Goal: Register for event/course

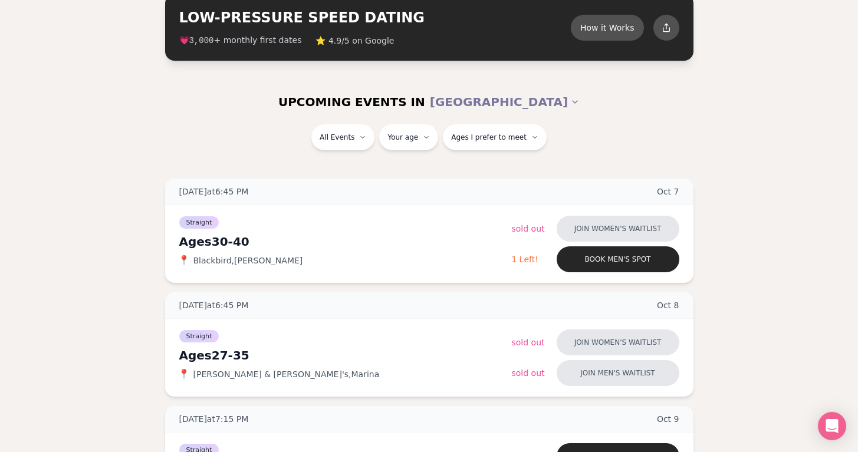
scroll to position [68, 0]
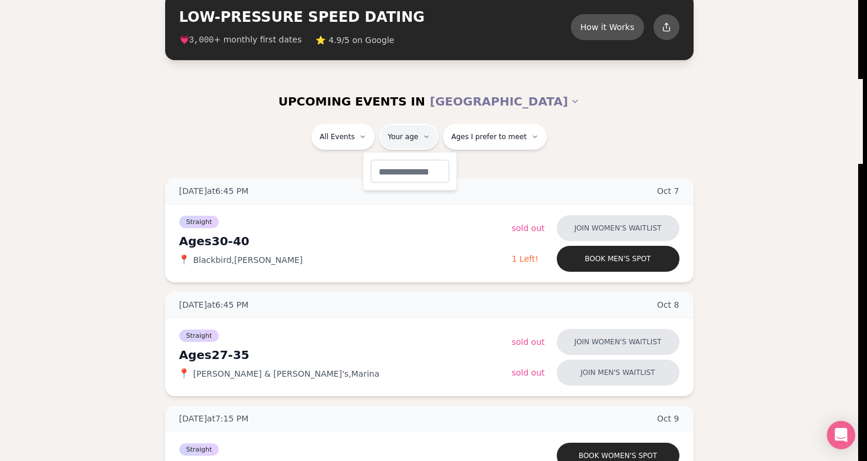
type input "**"
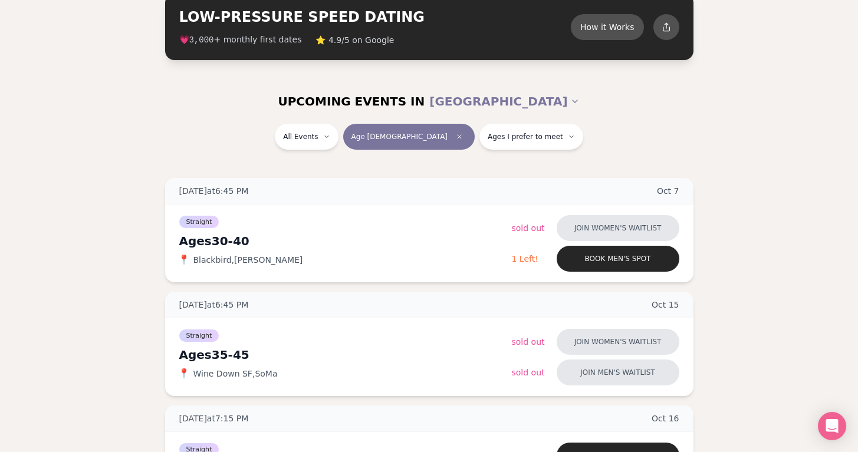
click at [199, 160] on div "All Events Age [DEMOGRAPHIC_DATA] Ages I prefer to meet" at bounding box center [429, 144] width 858 height 40
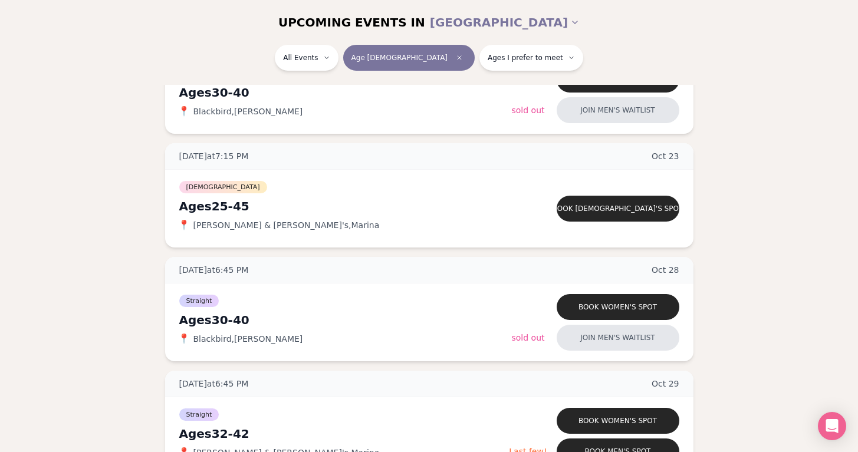
scroll to position [569, 0]
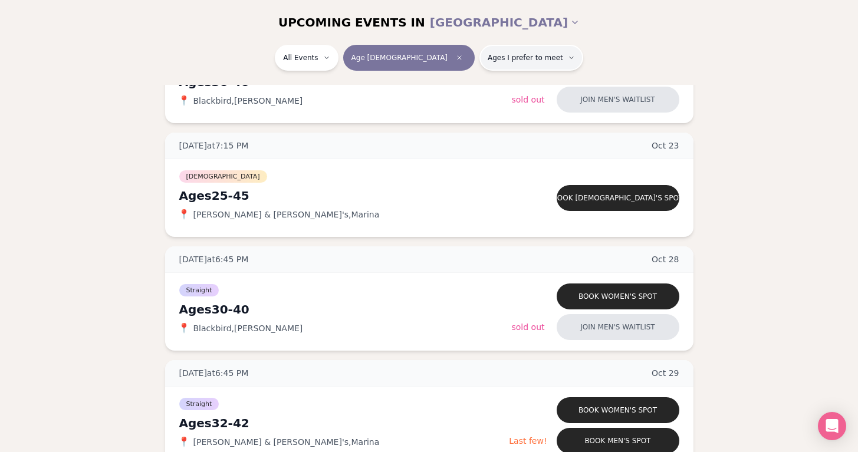
click at [488, 60] on span "Ages I prefer to meet" at bounding box center [525, 57] width 75 height 9
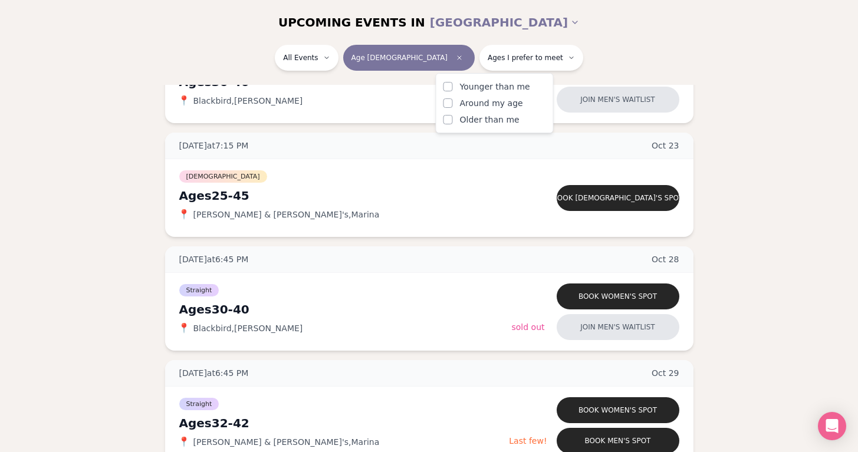
click at [470, 90] on span "Younger than me" at bounding box center [495, 87] width 70 height 12
click at [453, 90] on button "Younger than me" at bounding box center [447, 86] width 9 height 9
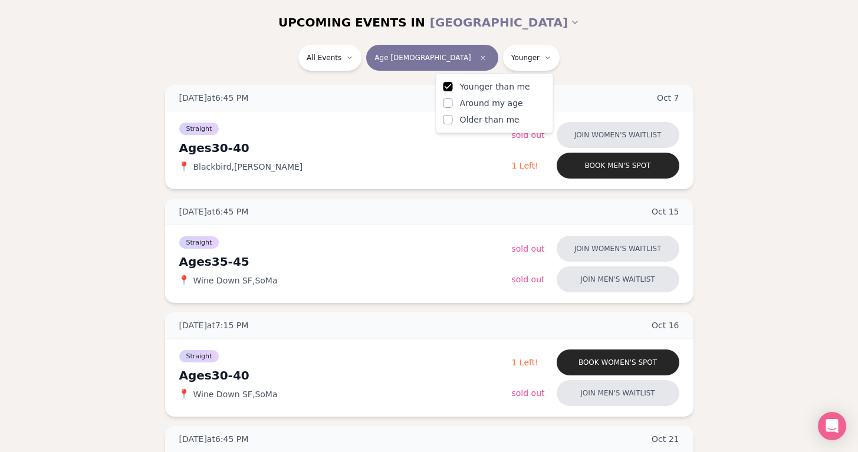
click at [306, 54] on div "All Events Age 38 Younger" at bounding box center [429, 60] width 660 height 31
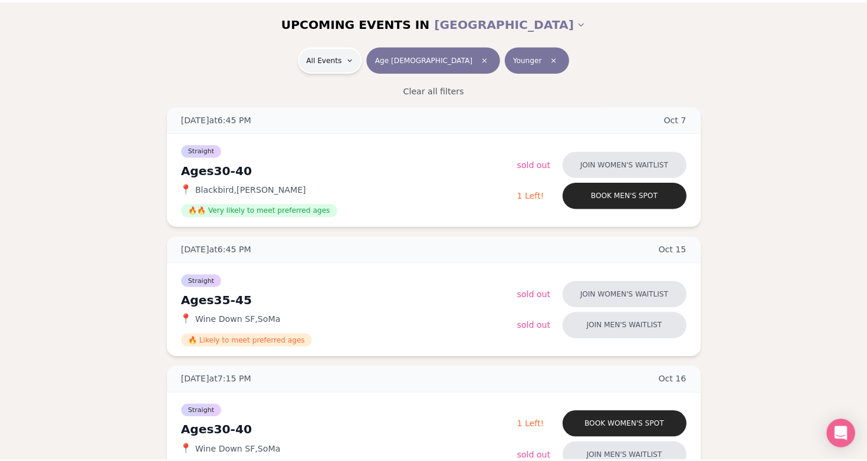
scroll to position [569, 0]
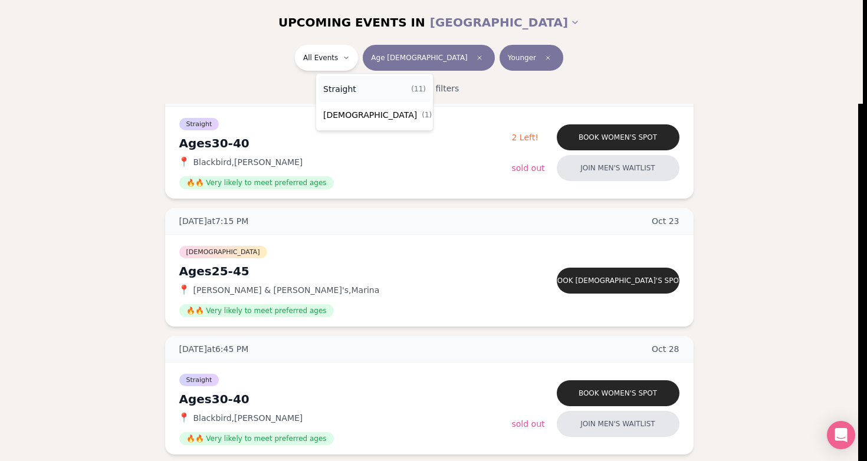
click at [351, 87] on span "Straight" at bounding box center [339, 89] width 33 height 12
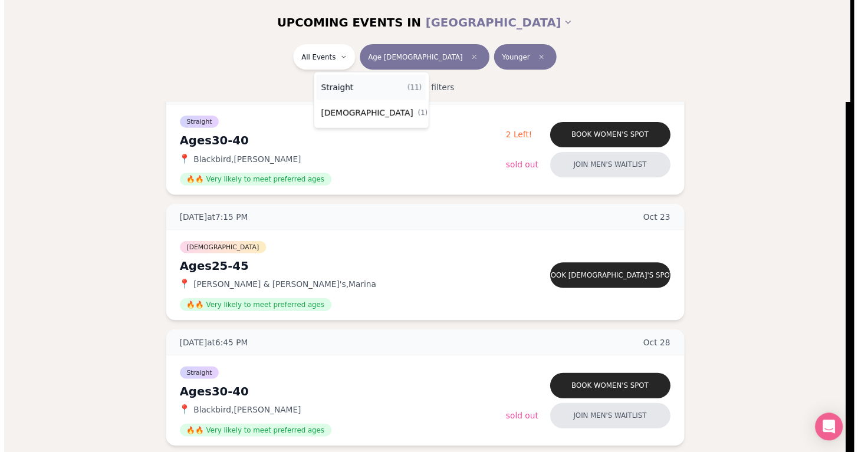
scroll to position [153, 0]
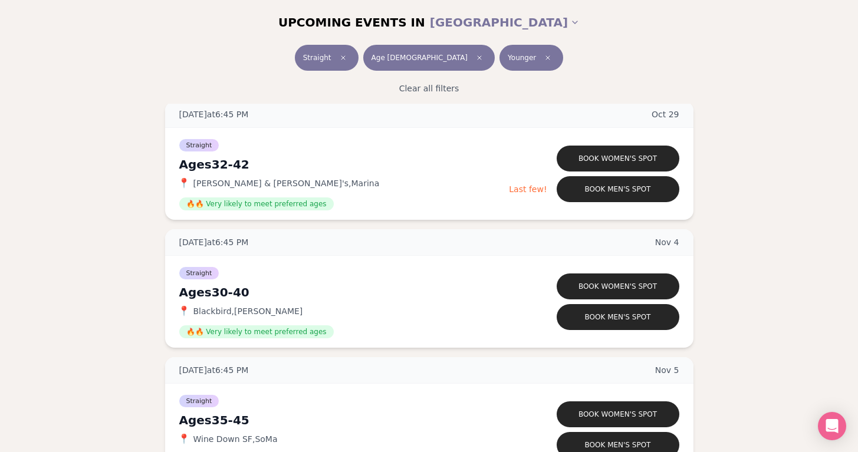
scroll to position [811, 0]
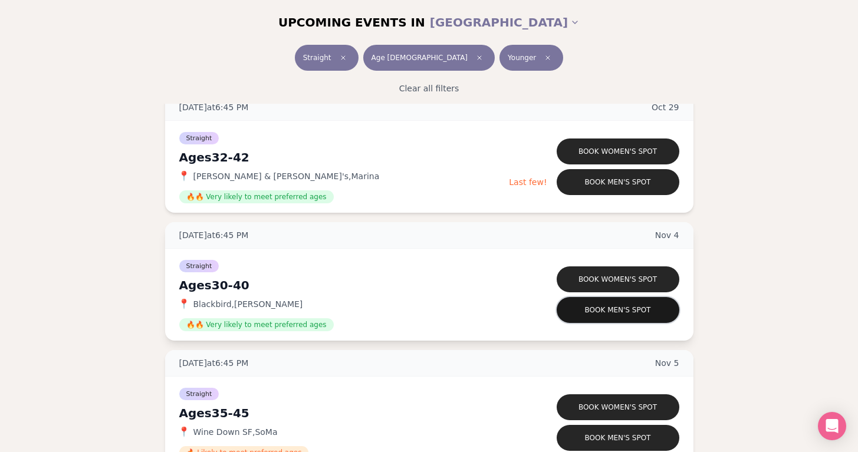
click at [609, 310] on button "Book men's spot" at bounding box center [618, 310] width 123 height 26
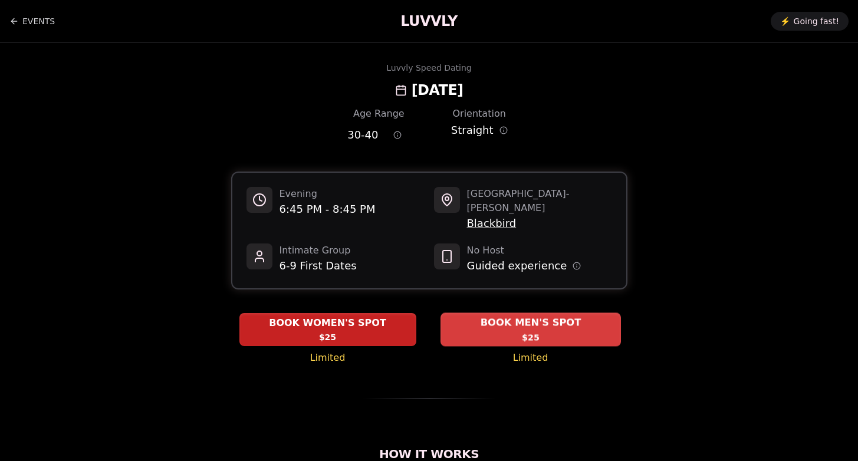
click at [532, 331] on span "$25" at bounding box center [531, 337] width 18 height 12
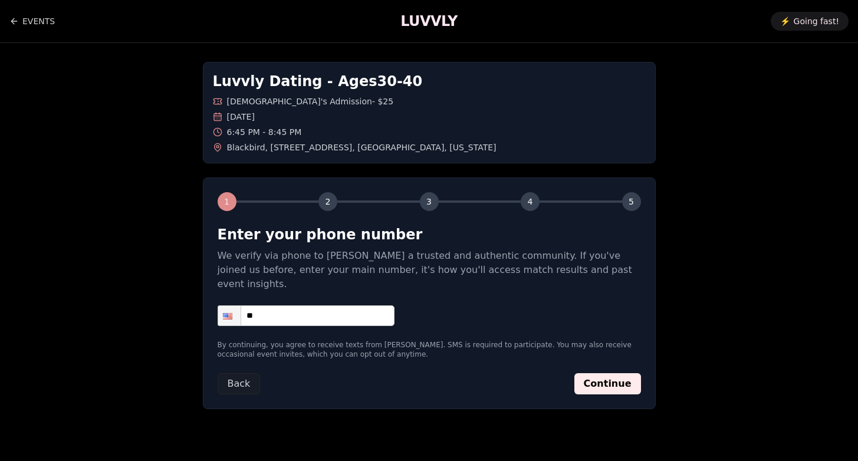
click at [315, 305] on input "**" at bounding box center [306, 315] width 177 height 21
type input "**********"
click at [629, 379] on button "Continue" at bounding box center [607, 383] width 67 height 21
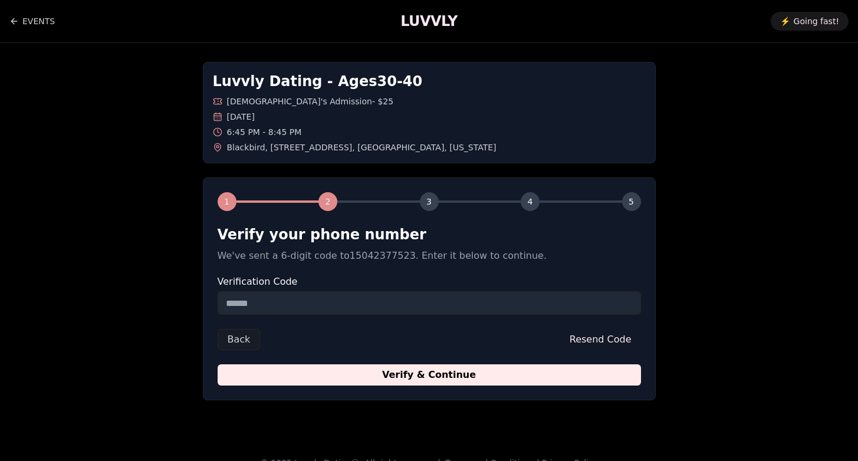
click at [393, 307] on input "Verification Code" at bounding box center [429, 303] width 423 height 24
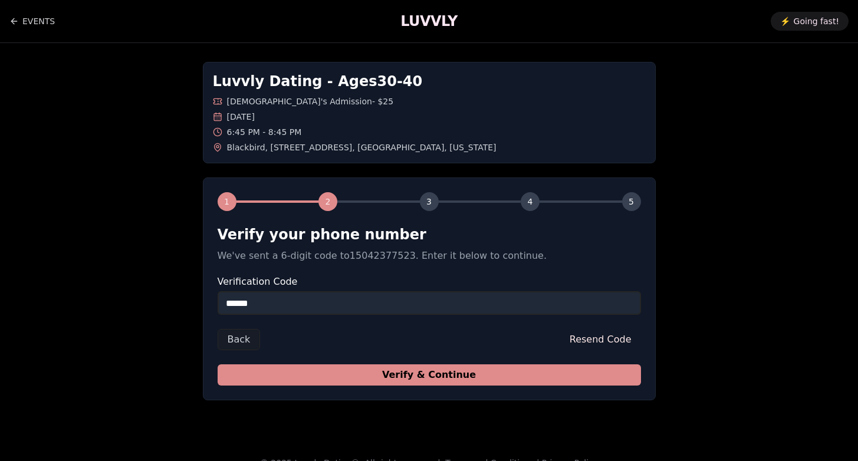
type input "******"
click at [494, 376] on button "Verify & Continue" at bounding box center [429, 374] width 423 height 21
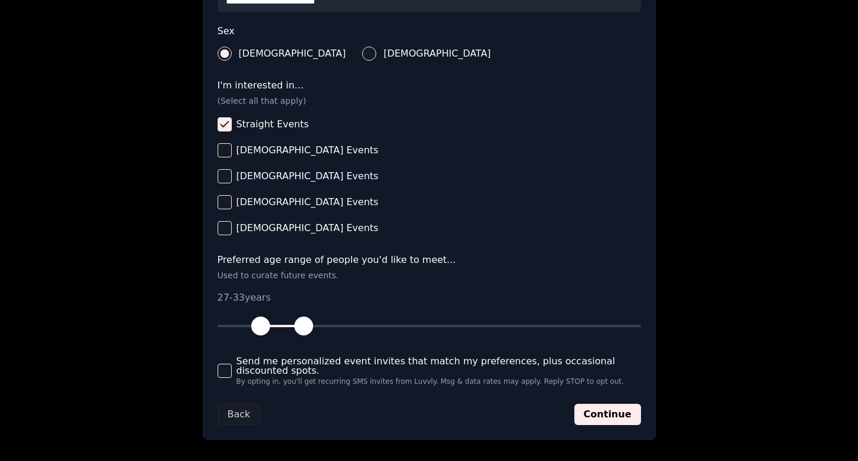
scroll to position [438, 0]
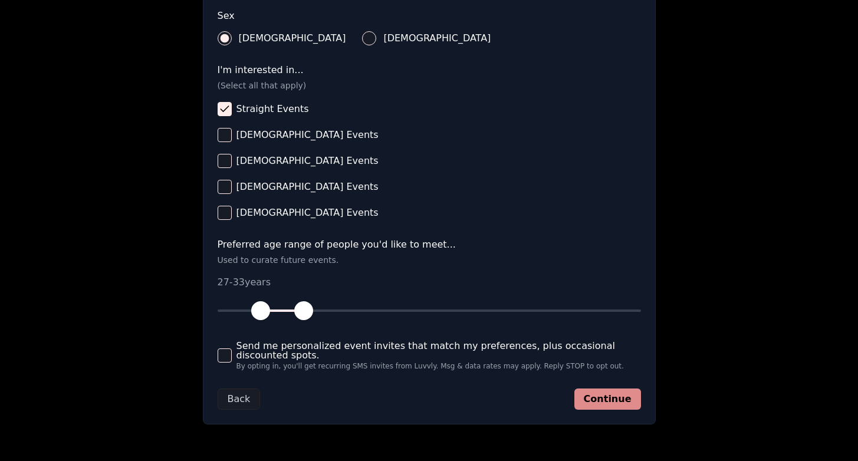
click at [618, 396] on button "Continue" at bounding box center [607, 399] width 67 height 21
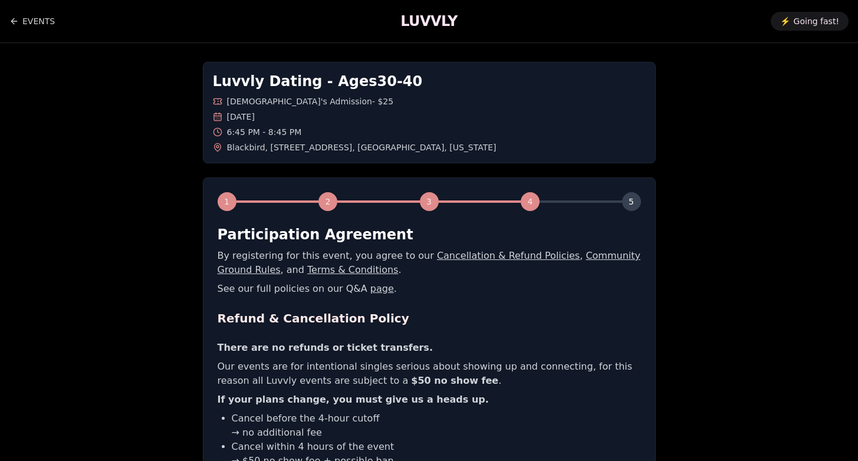
scroll to position [222, 0]
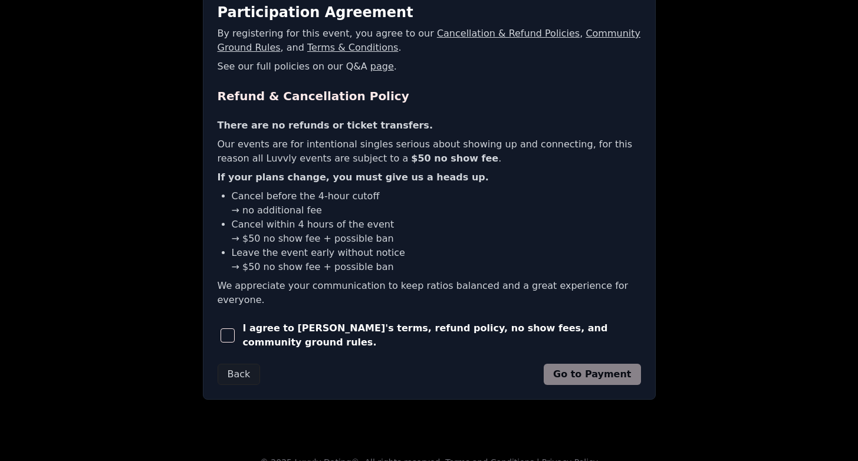
click at [417, 321] on span "I agree to Luvvly's terms, refund policy, no show fees, and community ground ru…" at bounding box center [441, 335] width 398 height 28
click at [228, 328] on span "button" at bounding box center [228, 335] width 14 height 14
click at [613, 364] on button "Go to Payment" at bounding box center [592, 374] width 97 height 21
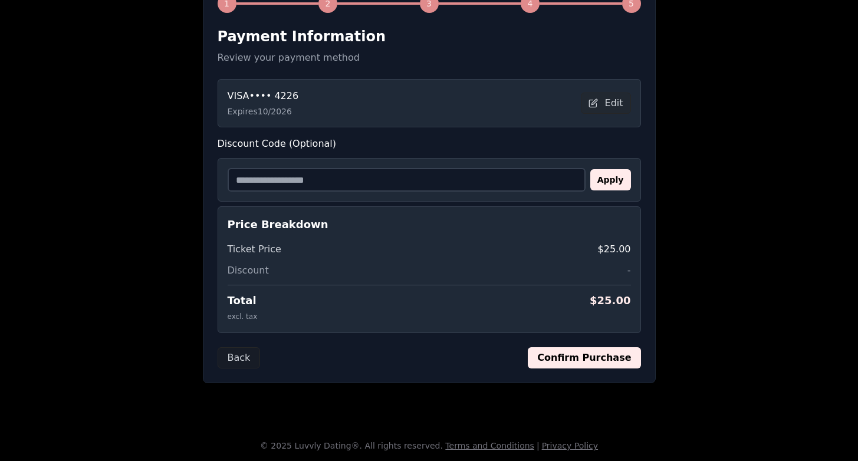
click at [591, 354] on button "Confirm Purchase" at bounding box center [584, 357] width 113 height 21
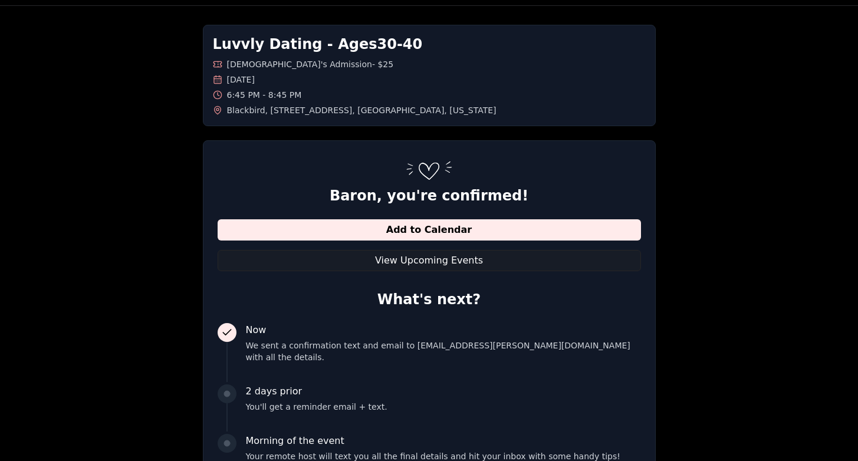
scroll to position [0, 0]
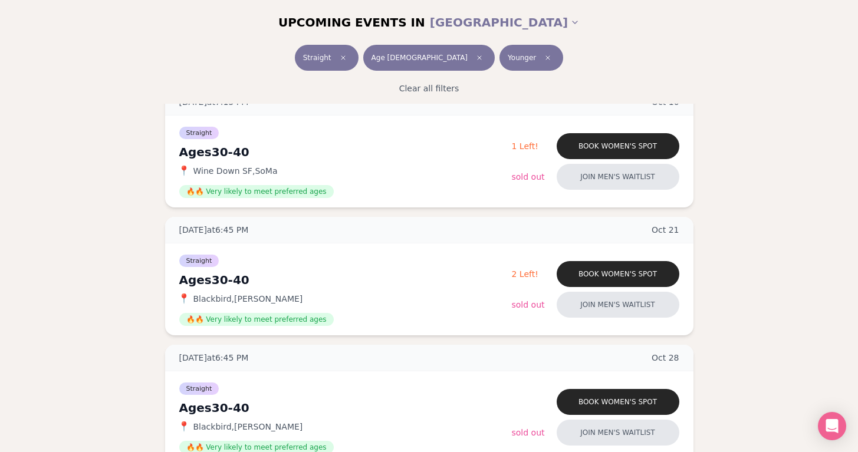
scroll to position [408, 0]
